Goal: Transaction & Acquisition: Purchase product/service

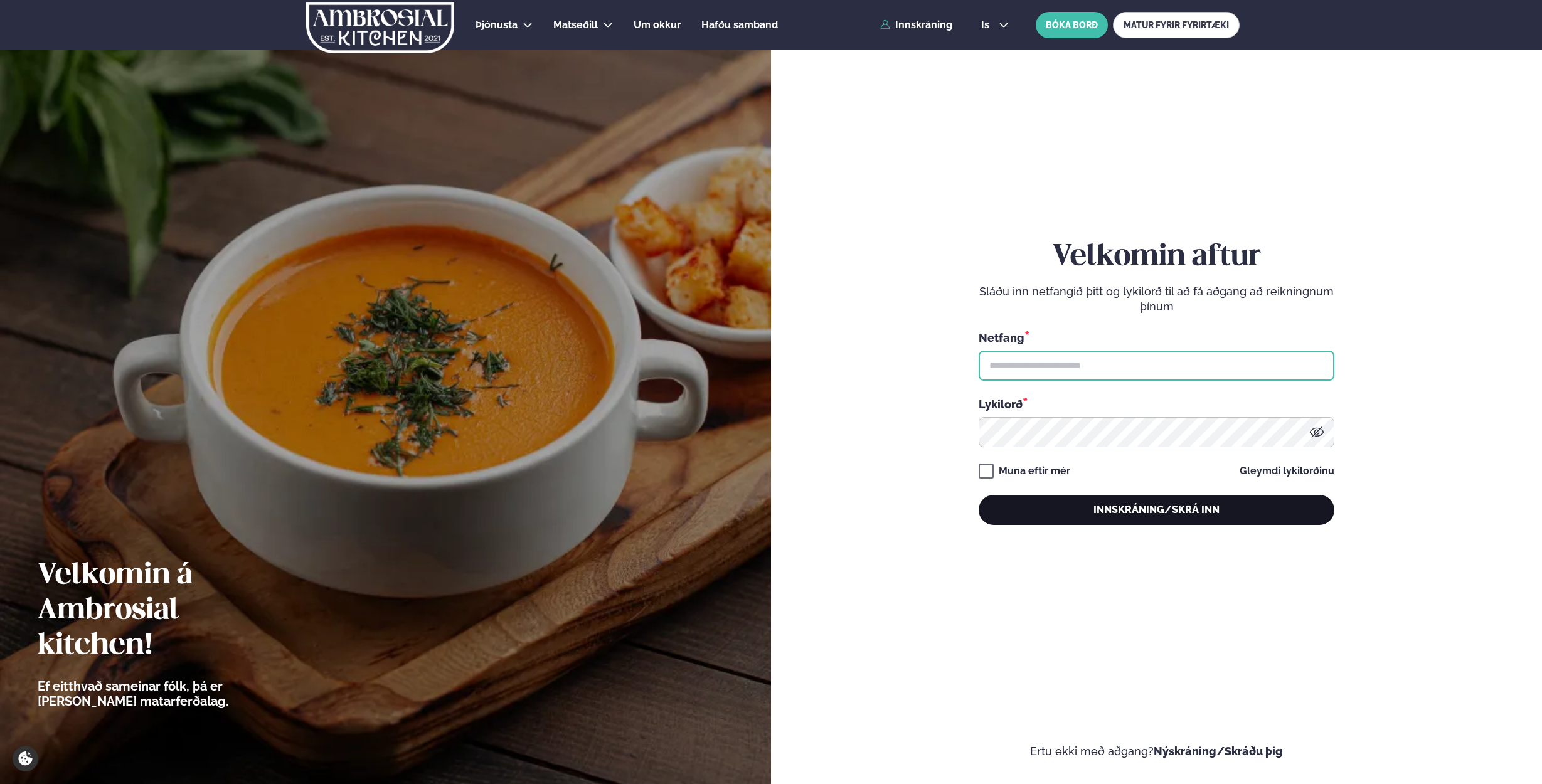
type input "**********"
click at [1163, 515] on button "Innskráning/Skrá inn" at bounding box center [1156, 510] width 356 height 30
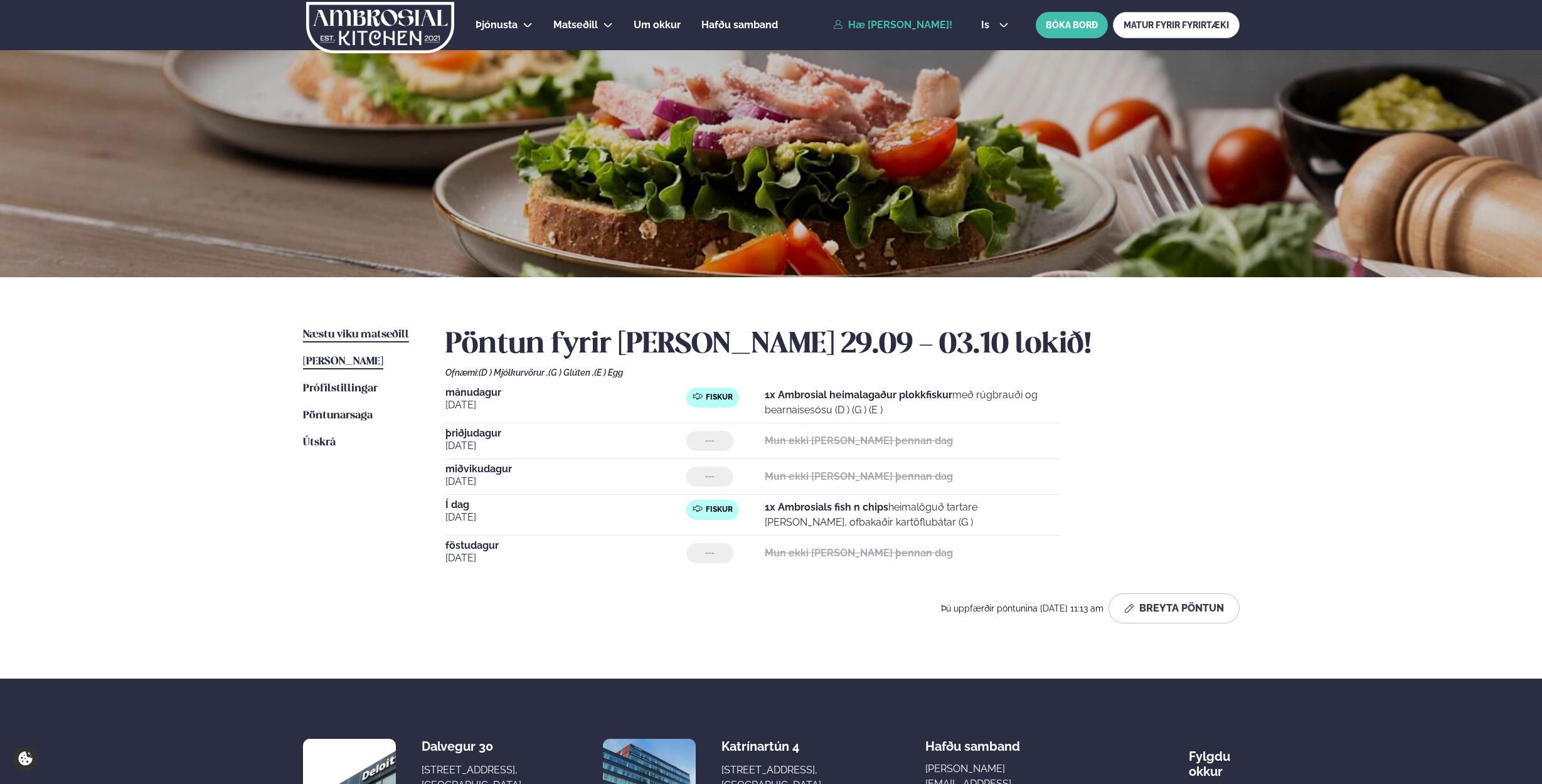
click at [344, 335] on span "Næstu viku matseðill" at bounding box center [356, 335] width 106 height 11
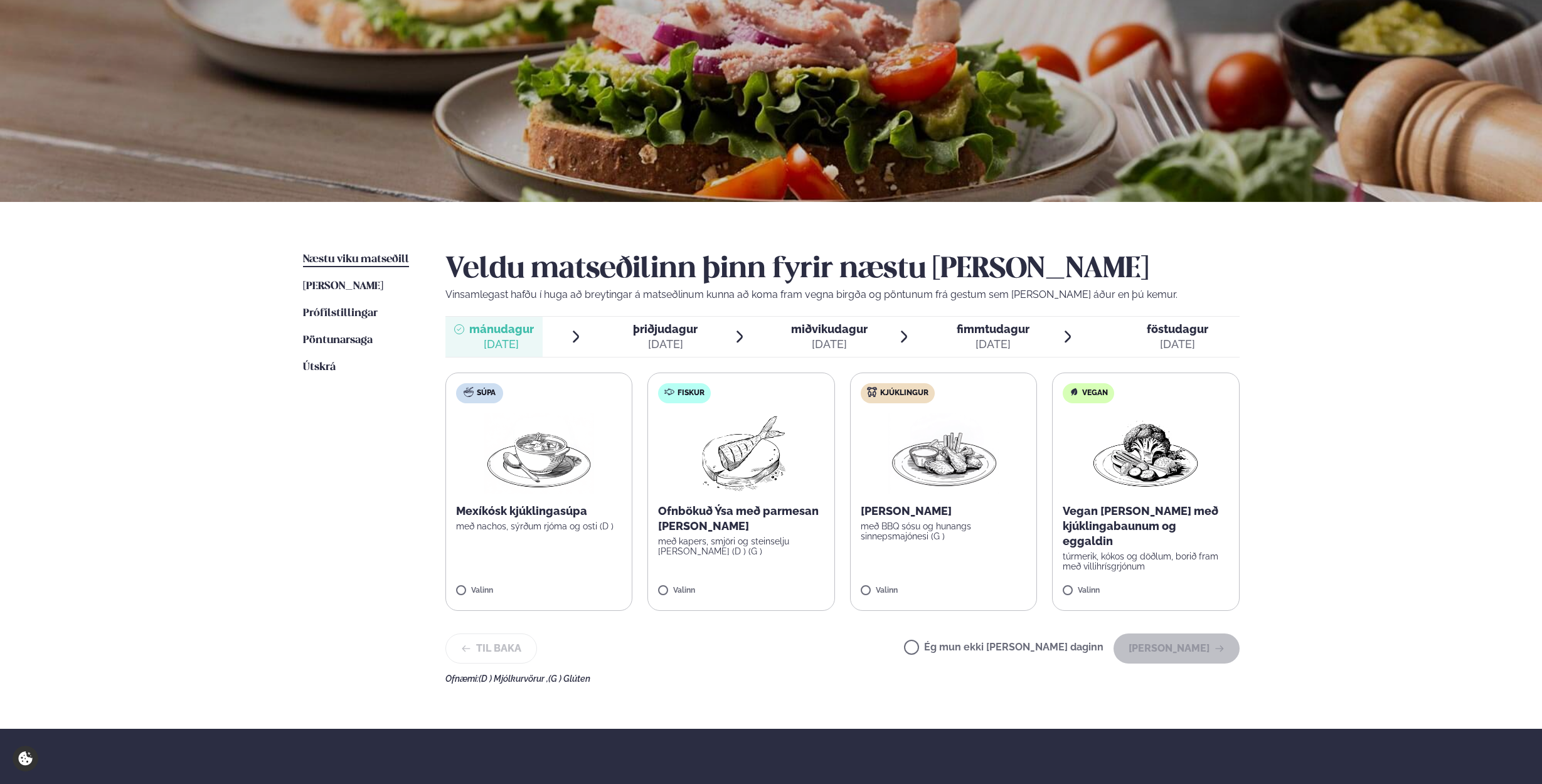
scroll to position [104, 0]
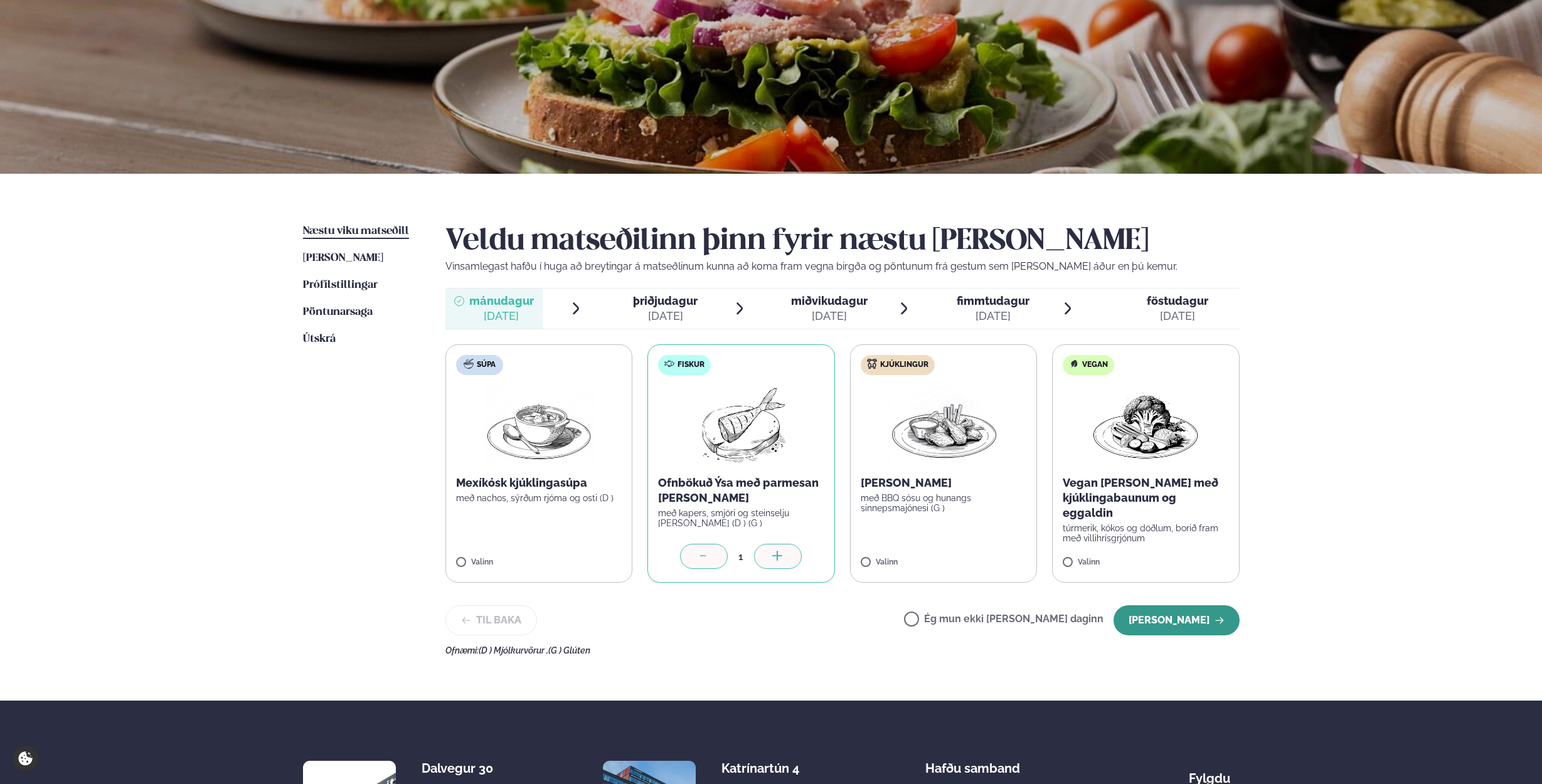
click at [1182, 625] on button "[PERSON_NAME]" at bounding box center [1177, 620] width 126 height 30
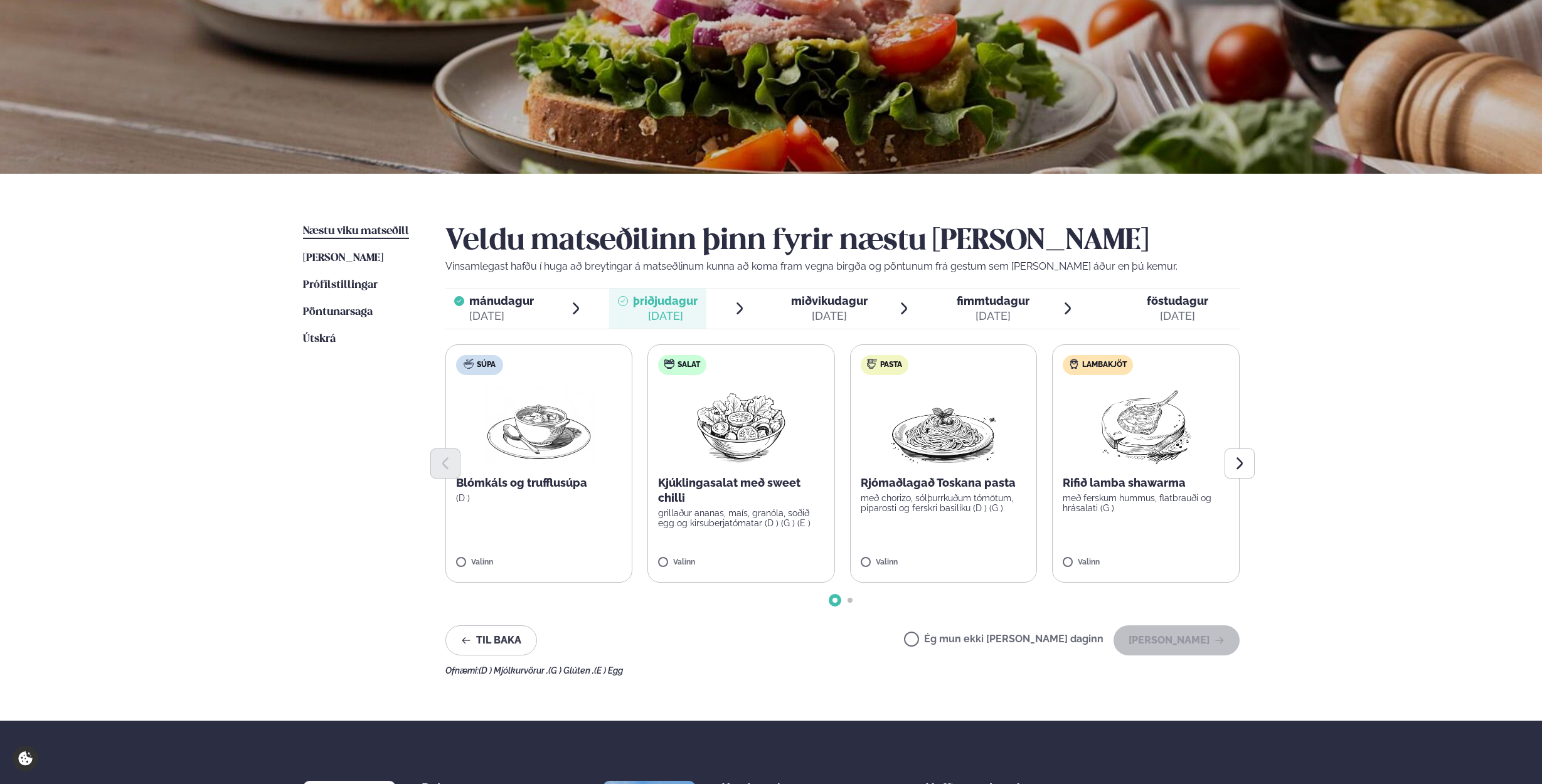
click at [952, 642] on label "Ég mun ekki [PERSON_NAME] daginn" at bounding box center [1003, 641] width 200 height 13
click at [1191, 642] on button "[PERSON_NAME]" at bounding box center [1177, 640] width 126 height 30
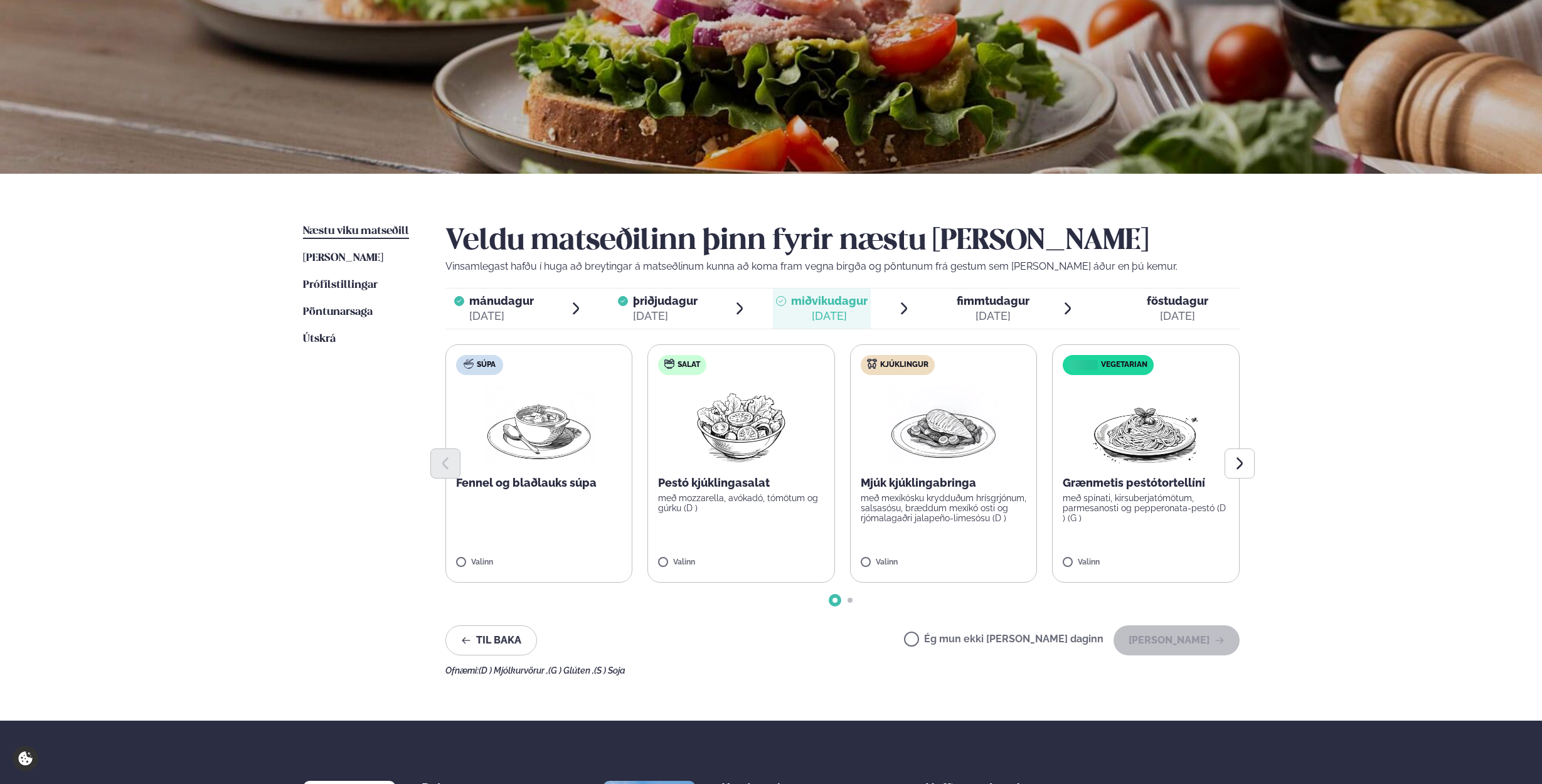
click at [954, 643] on label "Ég mun ekki [PERSON_NAME] daginn" at bounding box center [1003, 641] width 200 height 13
click at [1180, 637] on button "[PERSON_NAME]" at bounding box center [1177, 640] width 126 height 30
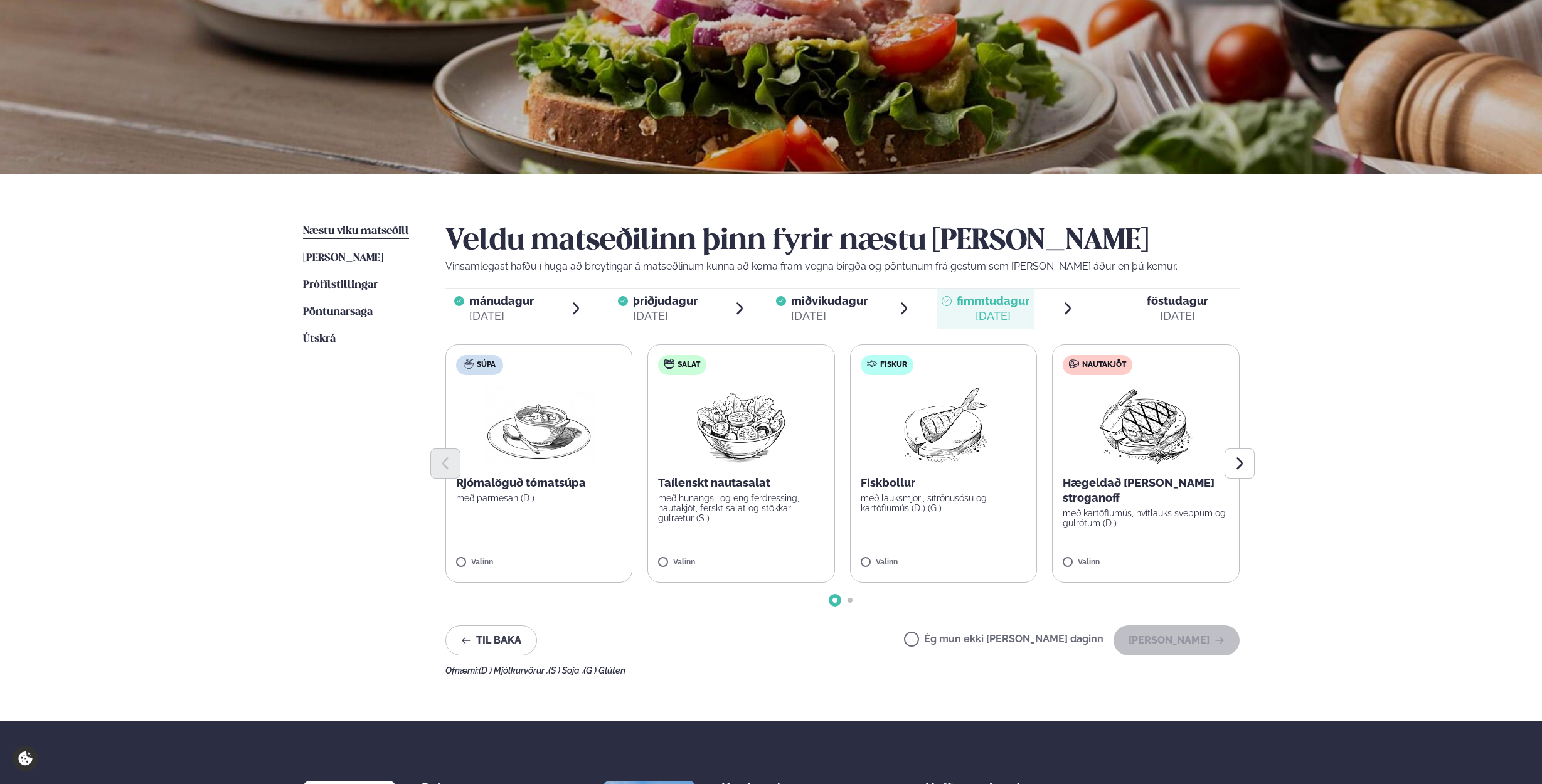
click at [648, 565] on label "Salat Taílenskt nautasalat með hunangs- og engiferdressing, nautakjöt, ferskt s…" at bounding box center [741, 463] width 187 height 238
click at [1196, 648] on button "[PERSON_NAME]" at bounding box center [1177, 640] width 126 height 30
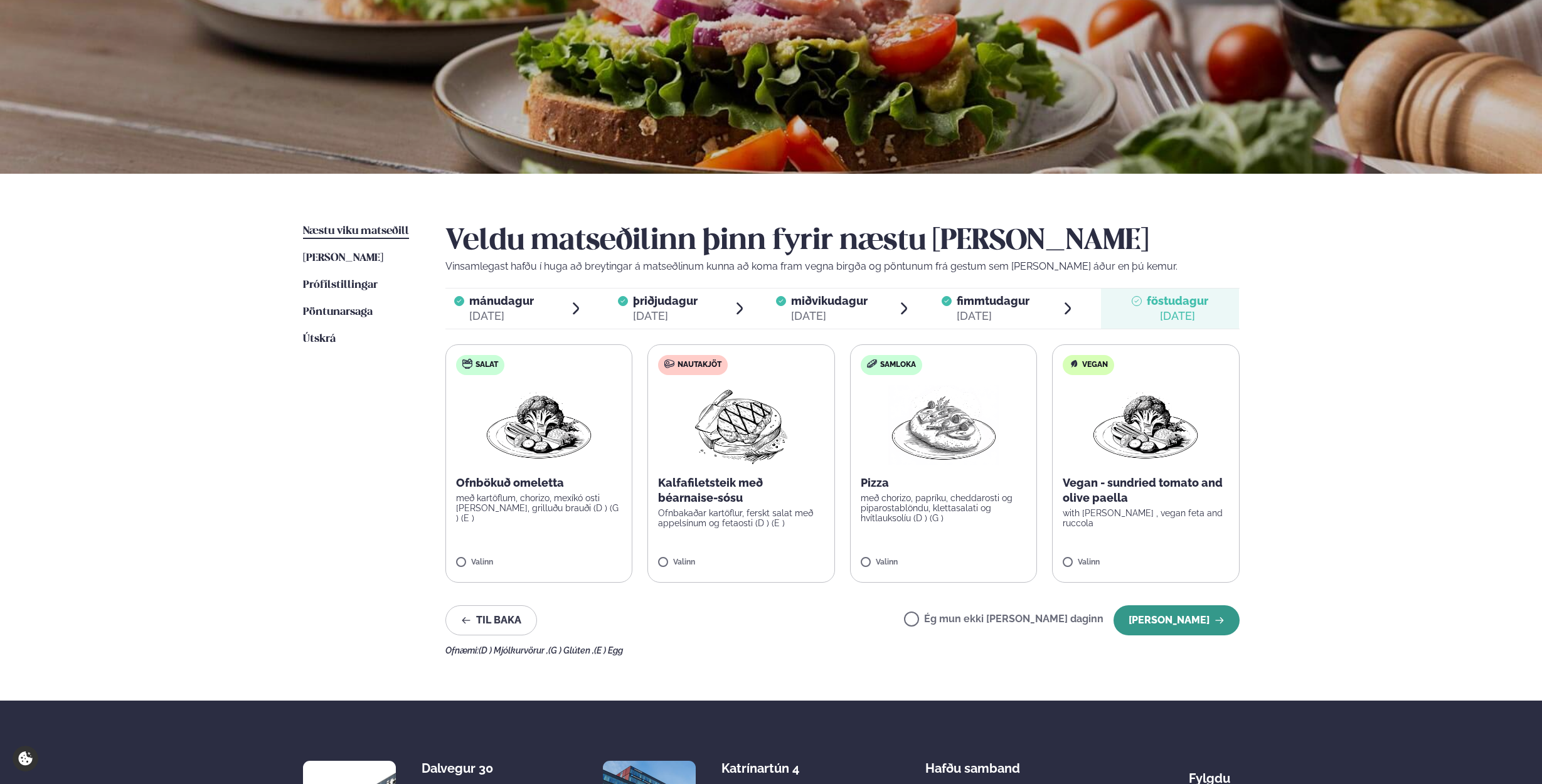
click at [1177, 625] on button "[PERSON_NAME]" at bounding box center [1177, 620] width 126 height 30
